Goal: Task Accomplishment & Management: Manage account settings

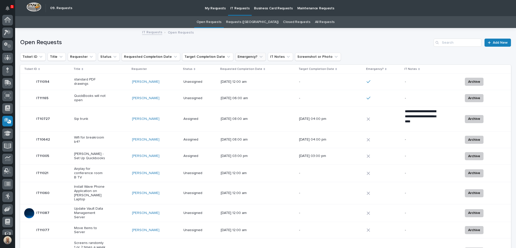
scroll to position [32, 0]
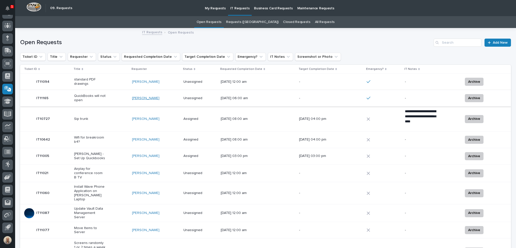
click at [141, 97] on link "[PERSON_NAME]" at bounding box center [145, 98] width 27 height 4
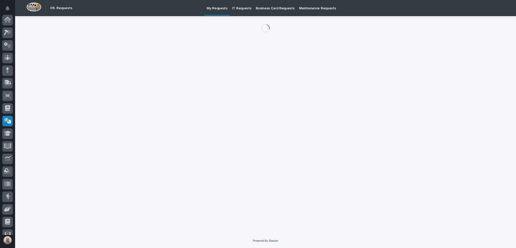
scroll to position [32, 0]
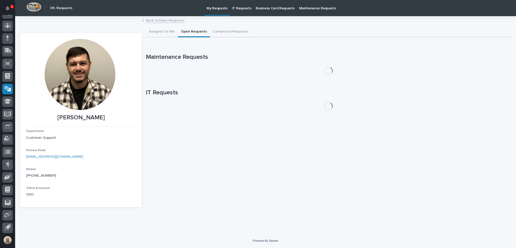
click at [195, 32] on button "Open Requests" at bounding box center [194, 32] width 32 height 11
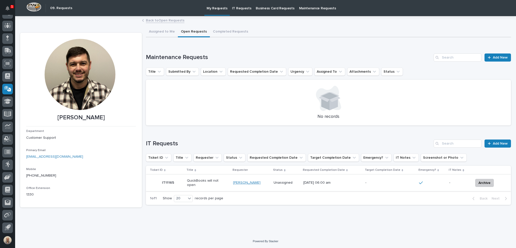
click at [254, 183] on link "[PERSON_NAME]" at bounding box center [246, 182] width 27 height 4
click at [204, 180] on p "QuickBooks will not open" at bounding box center [202, 182] width 31 height 9
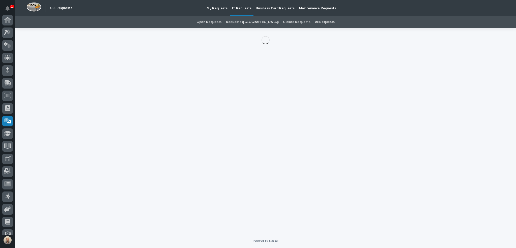
scroll to position [32, 0]
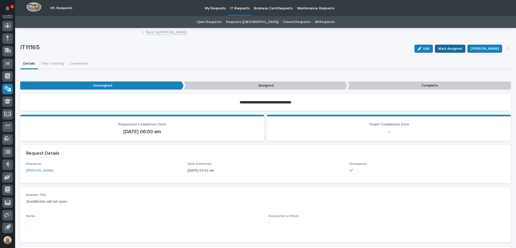
click at [452, 48] on span "Mark Assigned" at bounding box center [450, 49] width 24 height 6
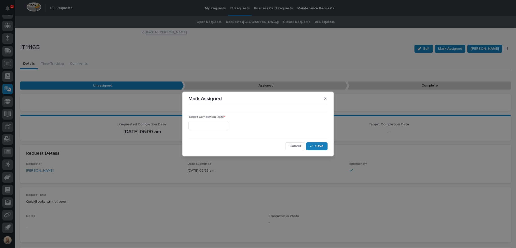
click at [225, 122] on input "text" at bounding box center [208, 125] width 40 height 9
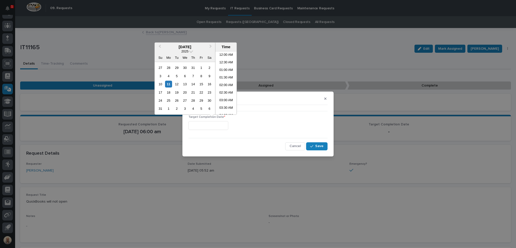
scroll to position [161, 0]
click at [225, 81] on li "12:30 PM" at bounding box center [225, 83] width 21 height 8
type input "**********"
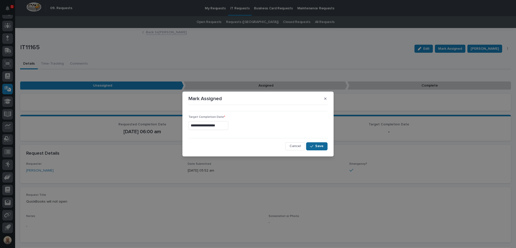
click at [320, 146] on span "Save" at bounding box center [319, 146] width 8 height 5
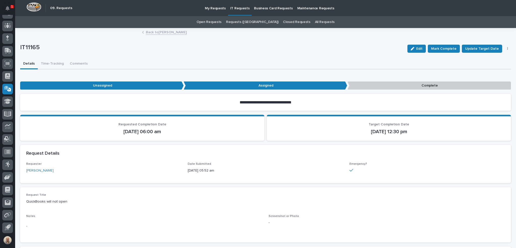
click at [459, 45] on div "Edit [PERSON_NAME] Complete Update Target Date Archive" at bounding box center [458, 49] width 106 height 20
click at [451, 47] on span "Mark Complete" at bounding box center [443, 49] width 25 height 6
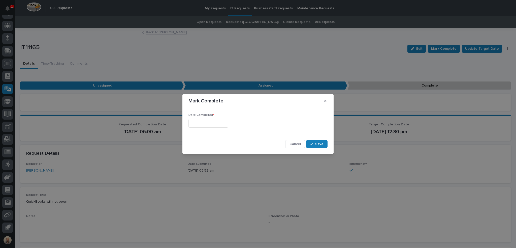
click at [225, 124] on input "text" at bounding box center [208, 123] width 40 height 9
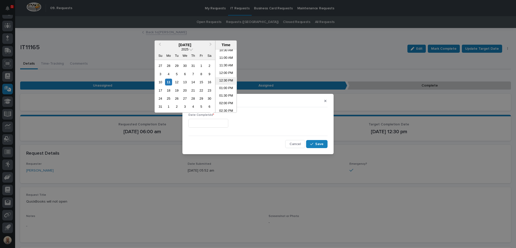
click at [225, 79] on li "12:30 PM" at bounding box center [225, 81] width 21 height 8
type input "**********"
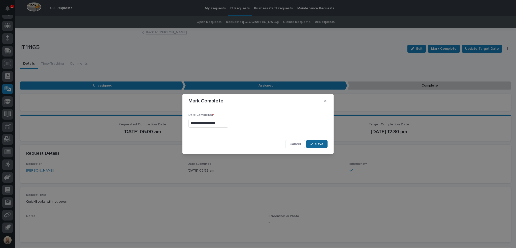
click at [324, 146] on button "Save" at bounding box center [316, 144] width 21 height 8
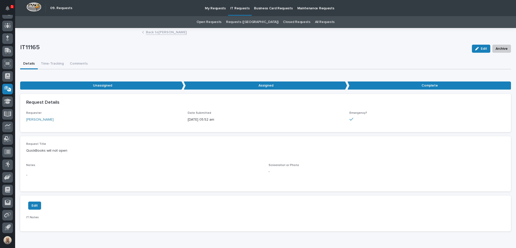
click at [219, 22] on link "Open Requests" at bounding box center [208, 22] width 25 height 12
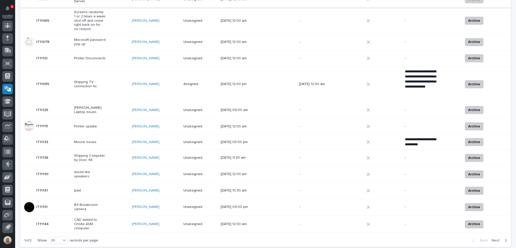
scroll to position [227, 0]
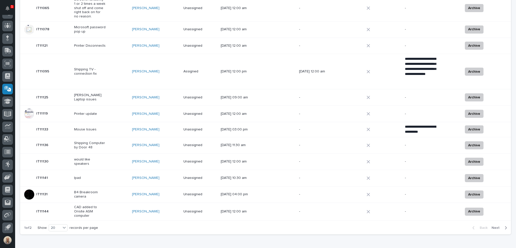
click at [494, 225] on span "Next" at bounding box center [496, 227] width 11 height 5
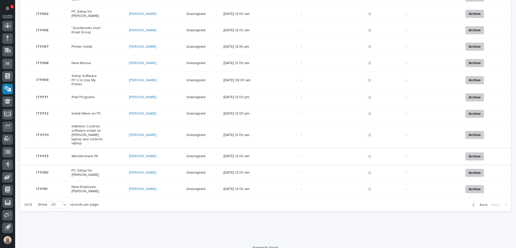
scroll to position [215, 0]
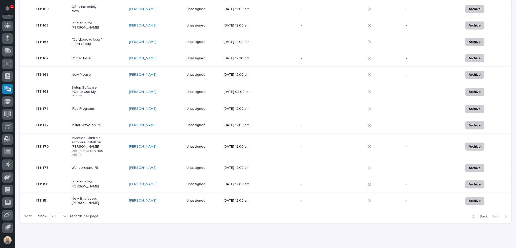
click at [94, 123] on p "Install Wave on PC" at bounding box center [87, 125] width 31 height 4
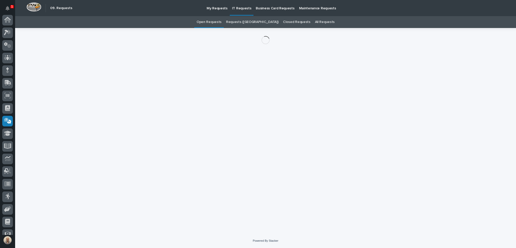
scroll to position [32, 0]
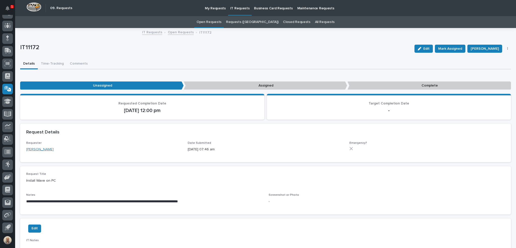
click at [37, 148] on link "[PERSON_NAME]" at bounding box center [39, 149] width 27 height 5
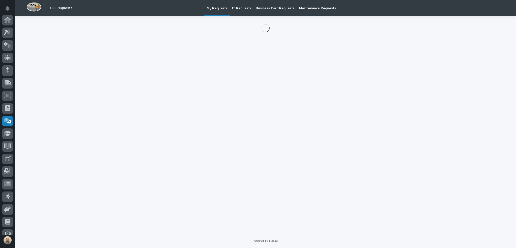
scroll to position [32, 0]
